Goal: Transaction & Acquisition: Purchase product/service

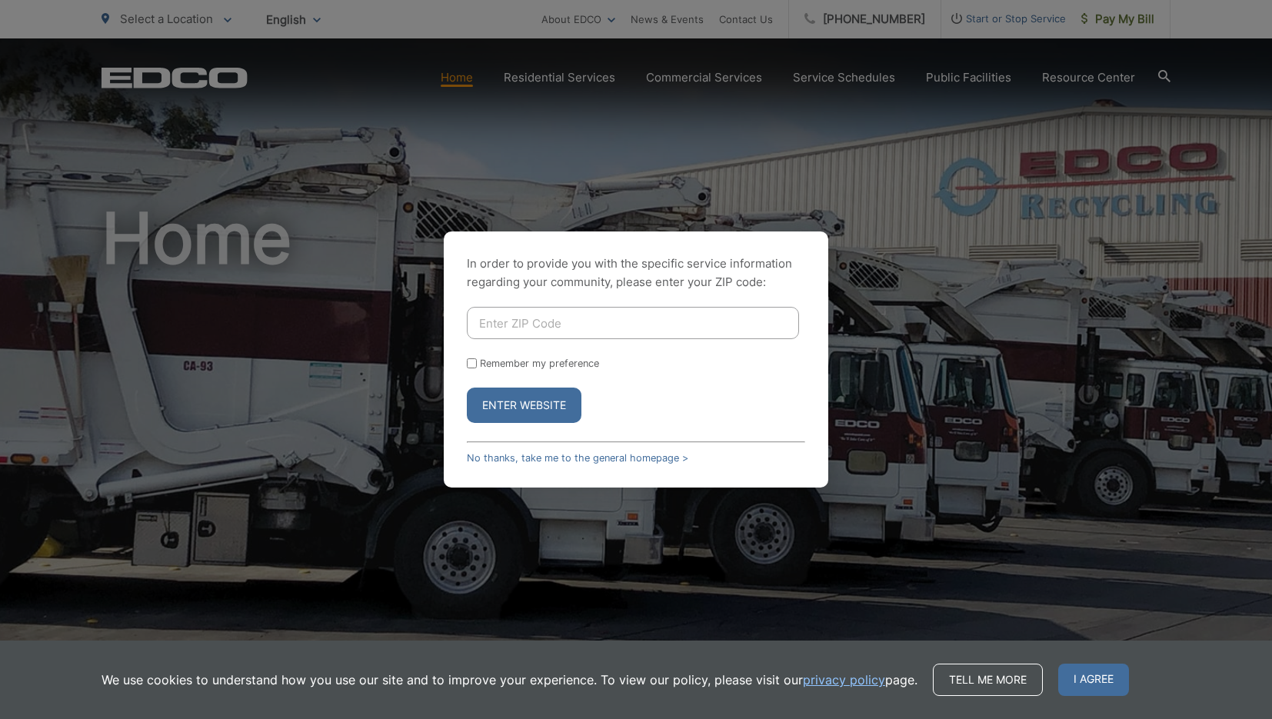
click at [503, 334] on input "Enter ZIP Code" at bounding box center [633, 323] width 332 height 32
type input "92028"
click at [530, 421] on button "Enter Website" at bounding box center [524, 404] width 115 height 35
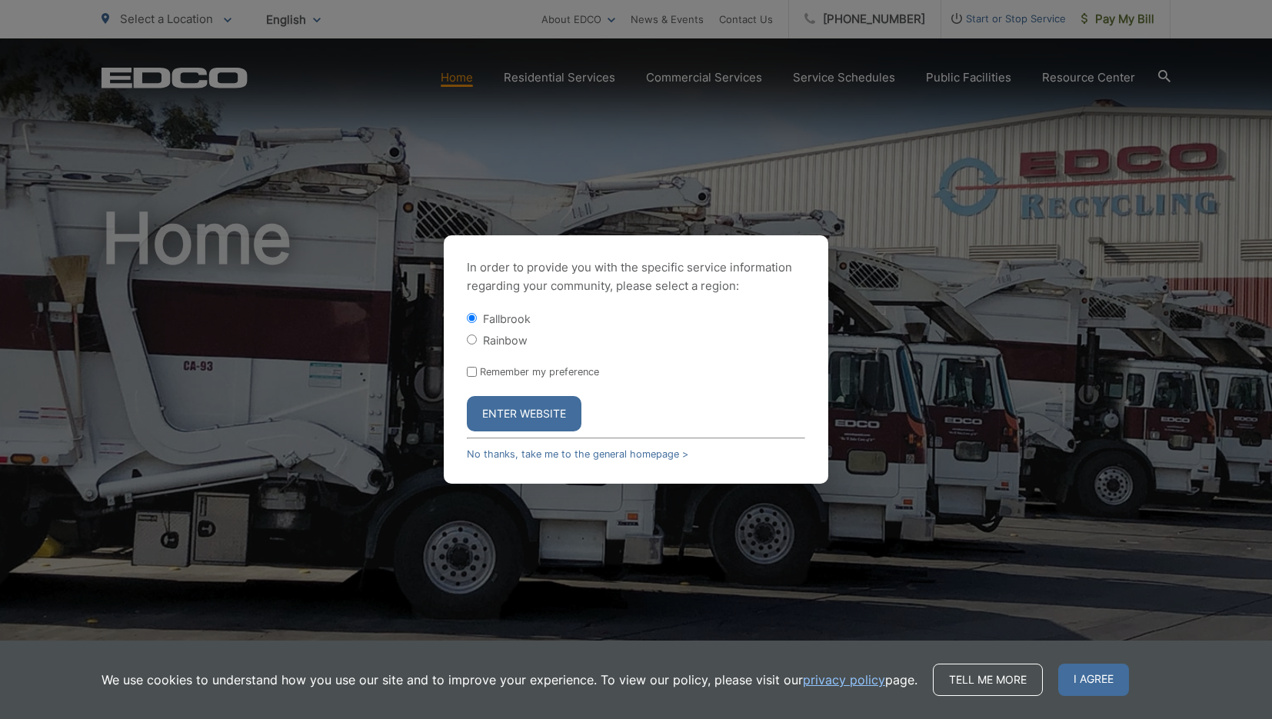
click at [530, 421] on button "Enter Website" at bounding box center [524, 413] width 115 height 35
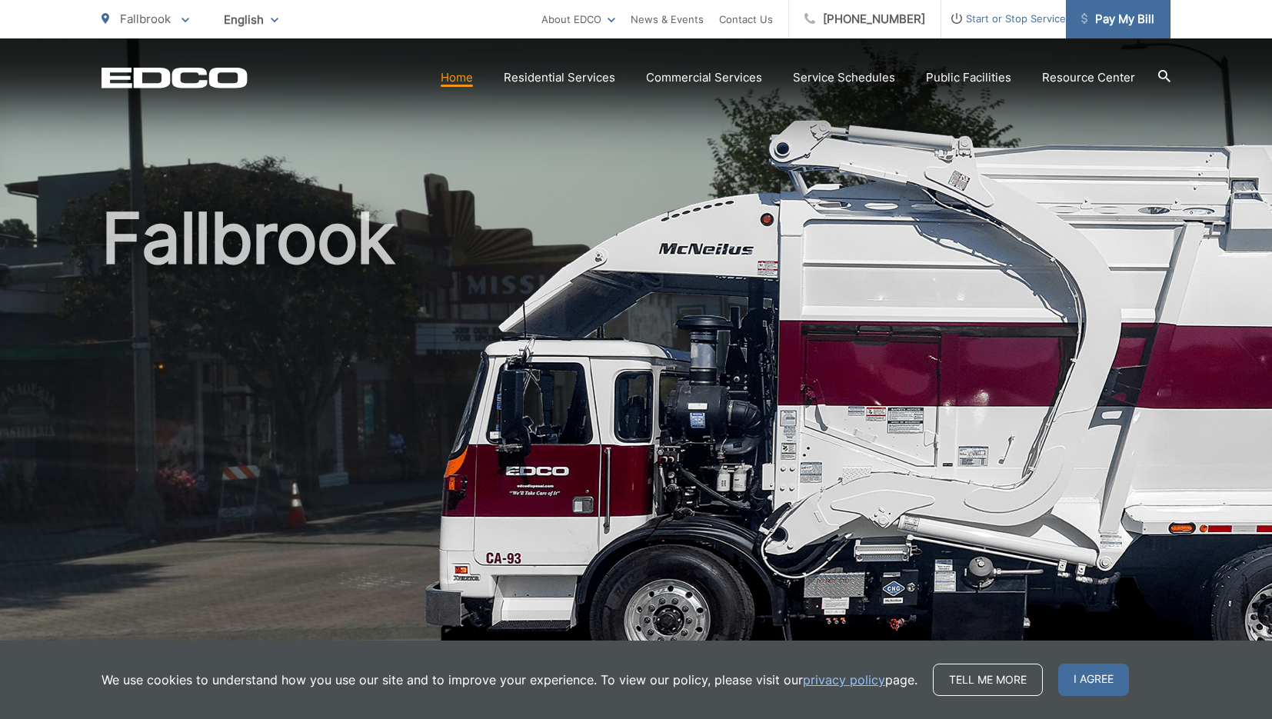
click at [1107, 19] on span "Pay My Bill" at bounding box center [1117, 19] width 73 height 18
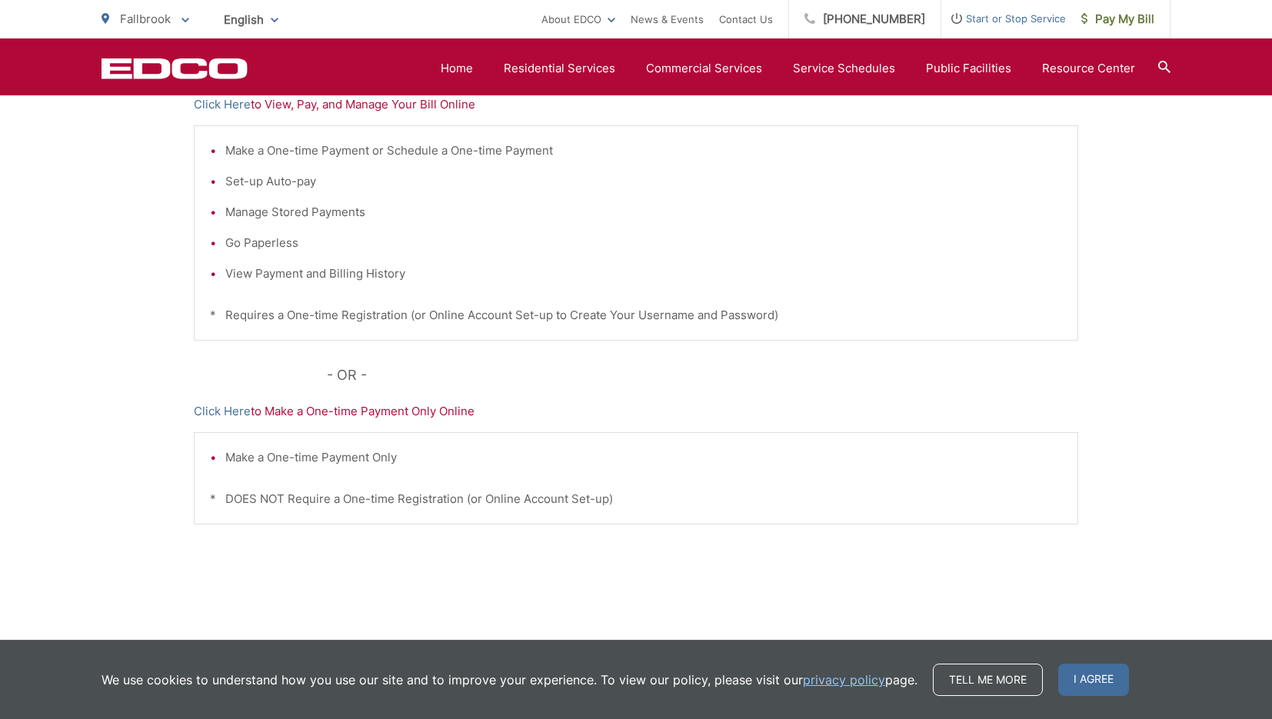
scroll to position [360, 0]
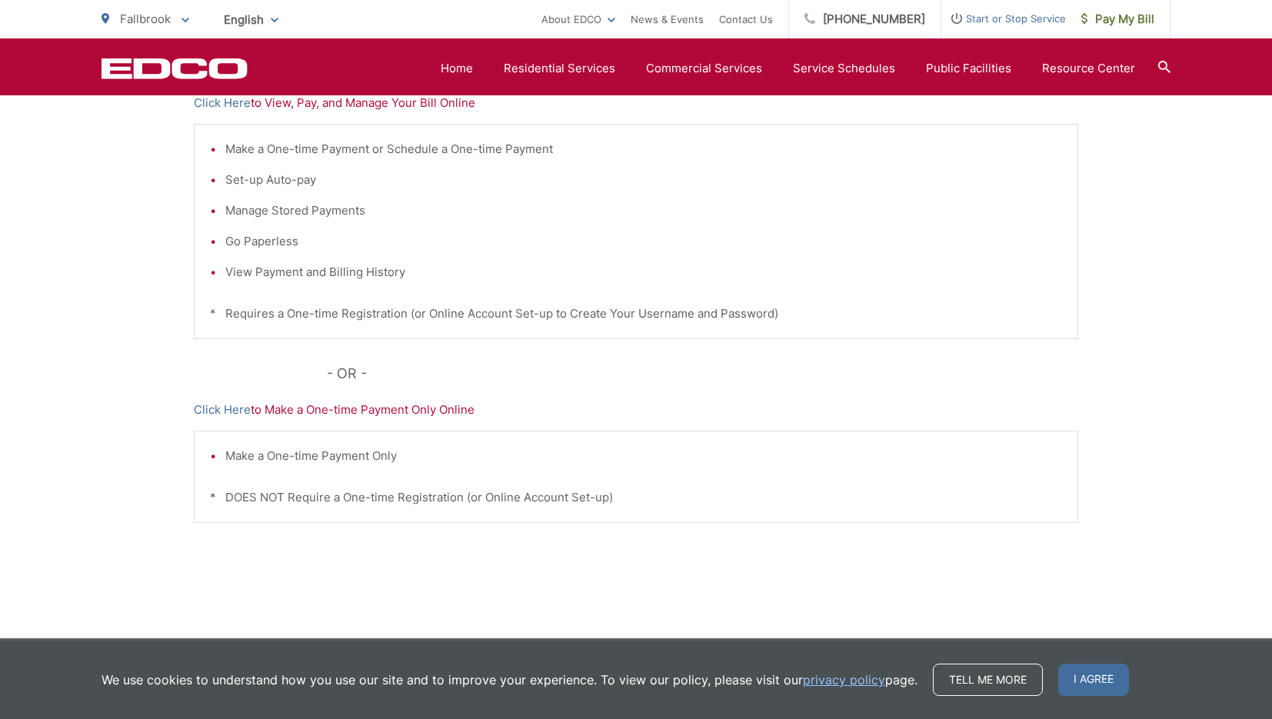
click at [880, 251] on li "Go Paperless" at bounding box center [643, 241] width 836 height 18
click at [270, 152] on li "Make a One-time Payment or Schedule a One-time Payment" at bounding box center [643, 149] width 836 height 18
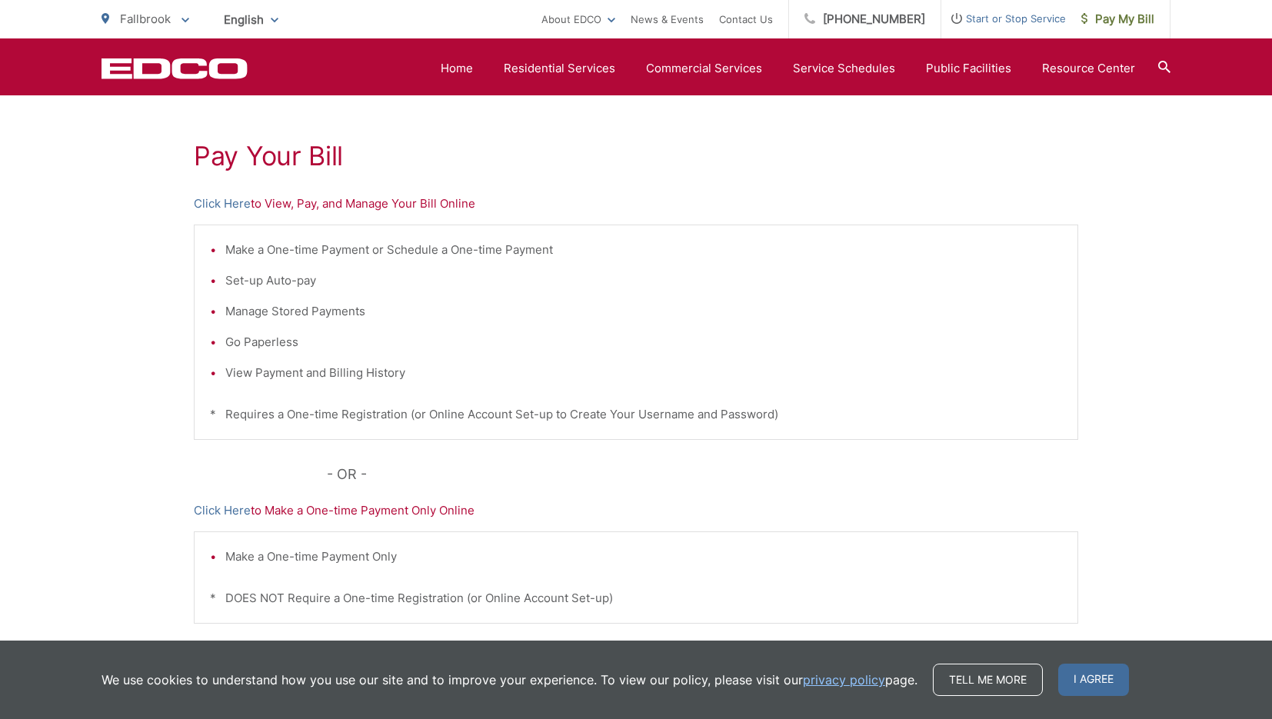
scroll to position [258, 0]
click at [234, 201] on link "Click Here" at bounding box center [222, 204] width 57 height 18
